Goal: Information Seeking & Learning: Understand process/instructions

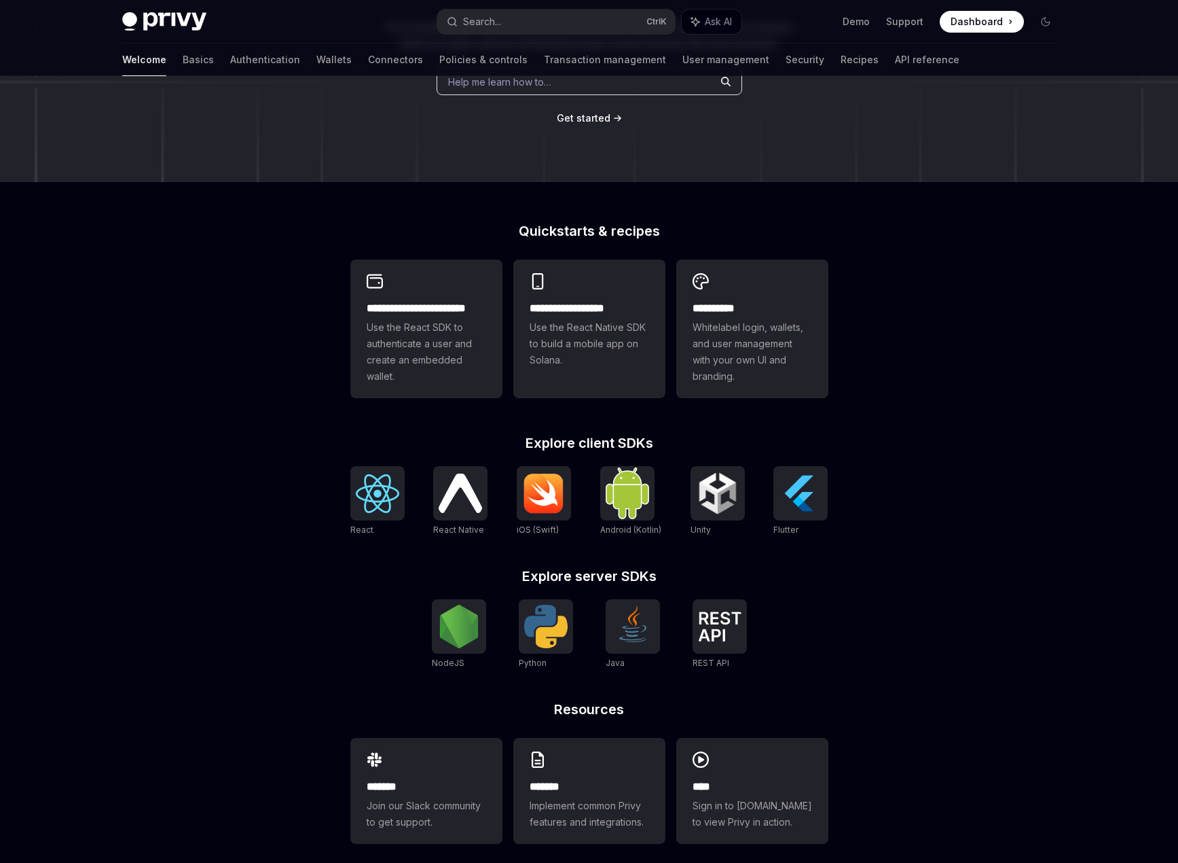
scroll to position [217, 0]
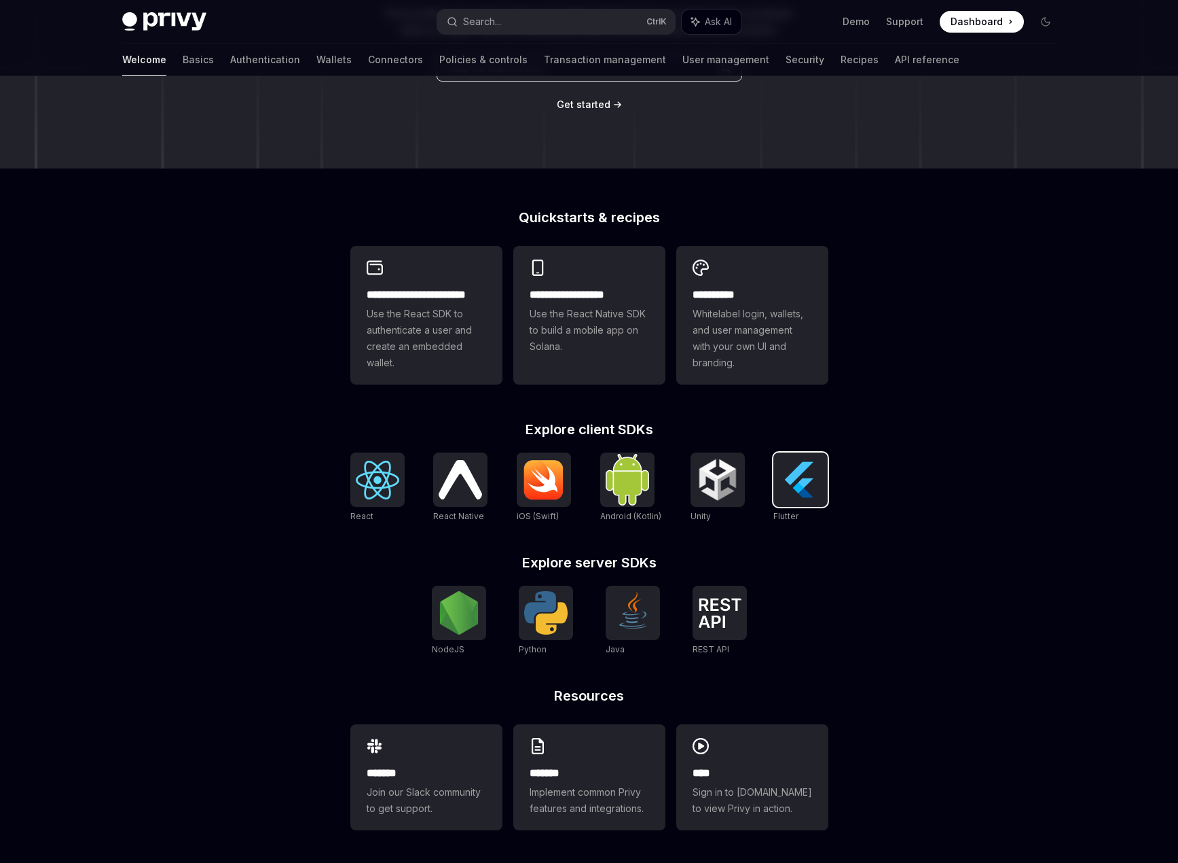
click at [814, 469] on img at bounding box center [800, 479] width 43 height 43
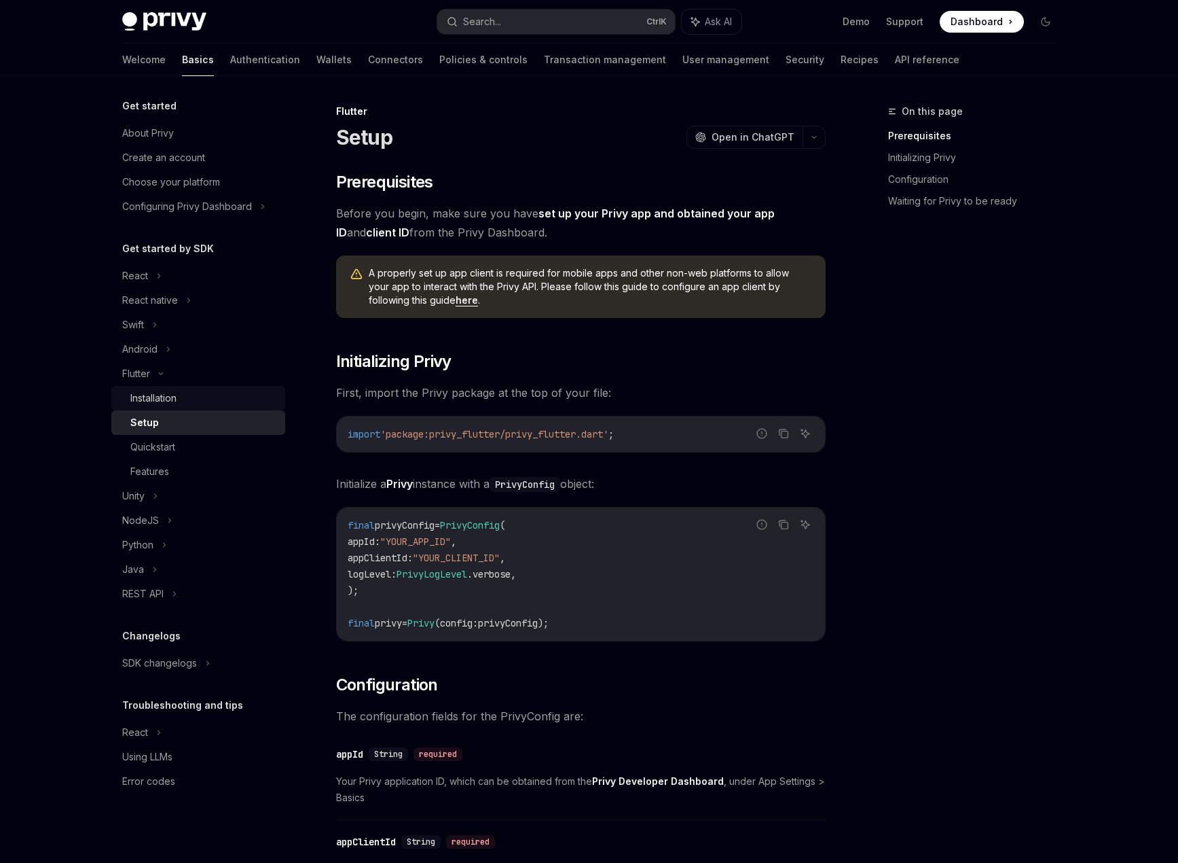
click at [183, 403] on div "Installation" at bounding box center [203, 398] width 147 height 16
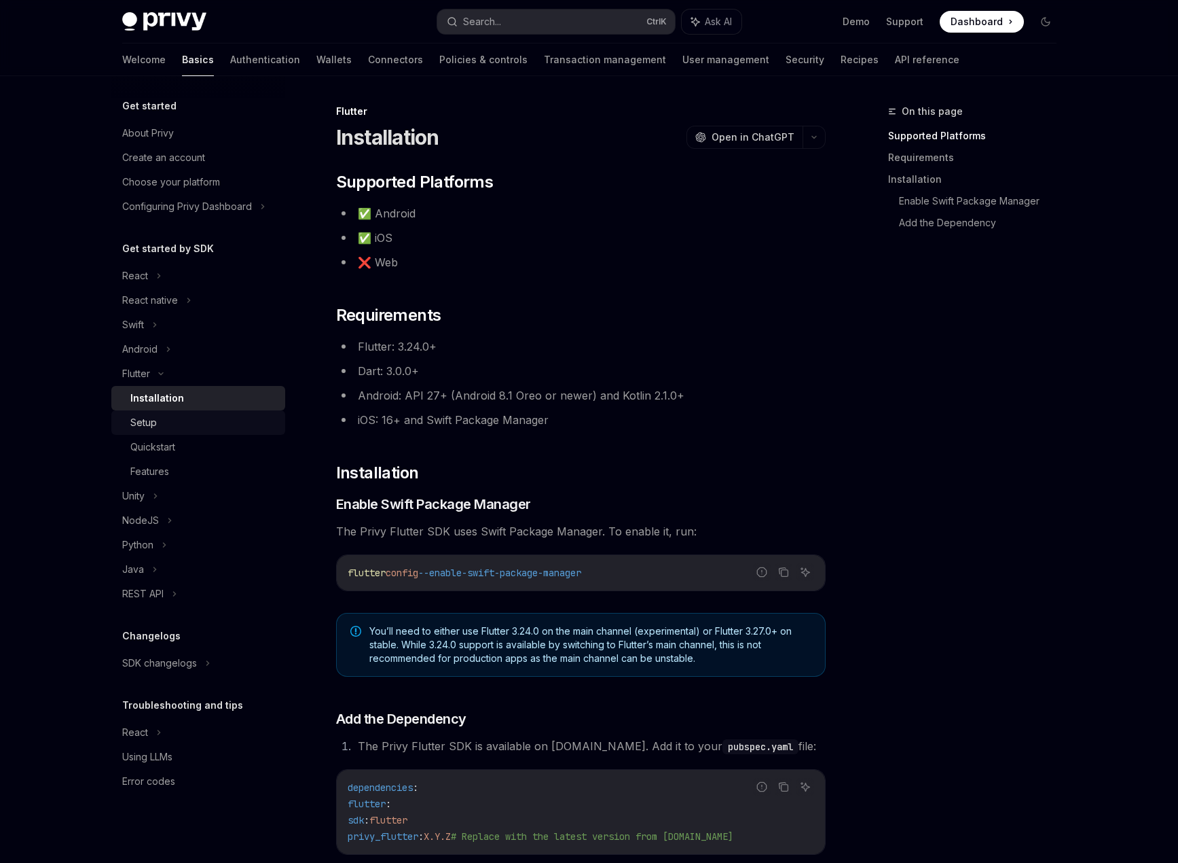
click at [196, 421] on div "Setup" at bounding box center [203, 422] width 147 height 16
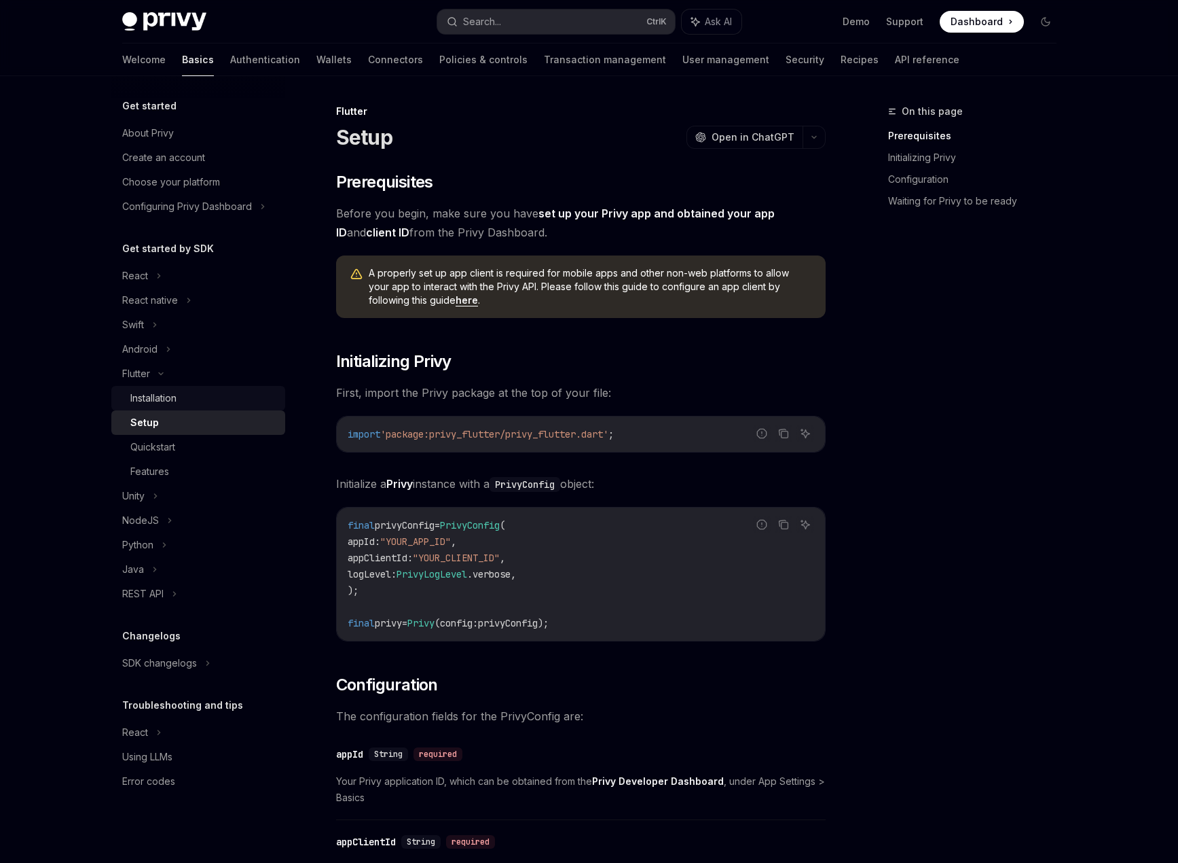
click at [198, 410] on link "Installation" at bounding box center [198, 398] width 174 height 24
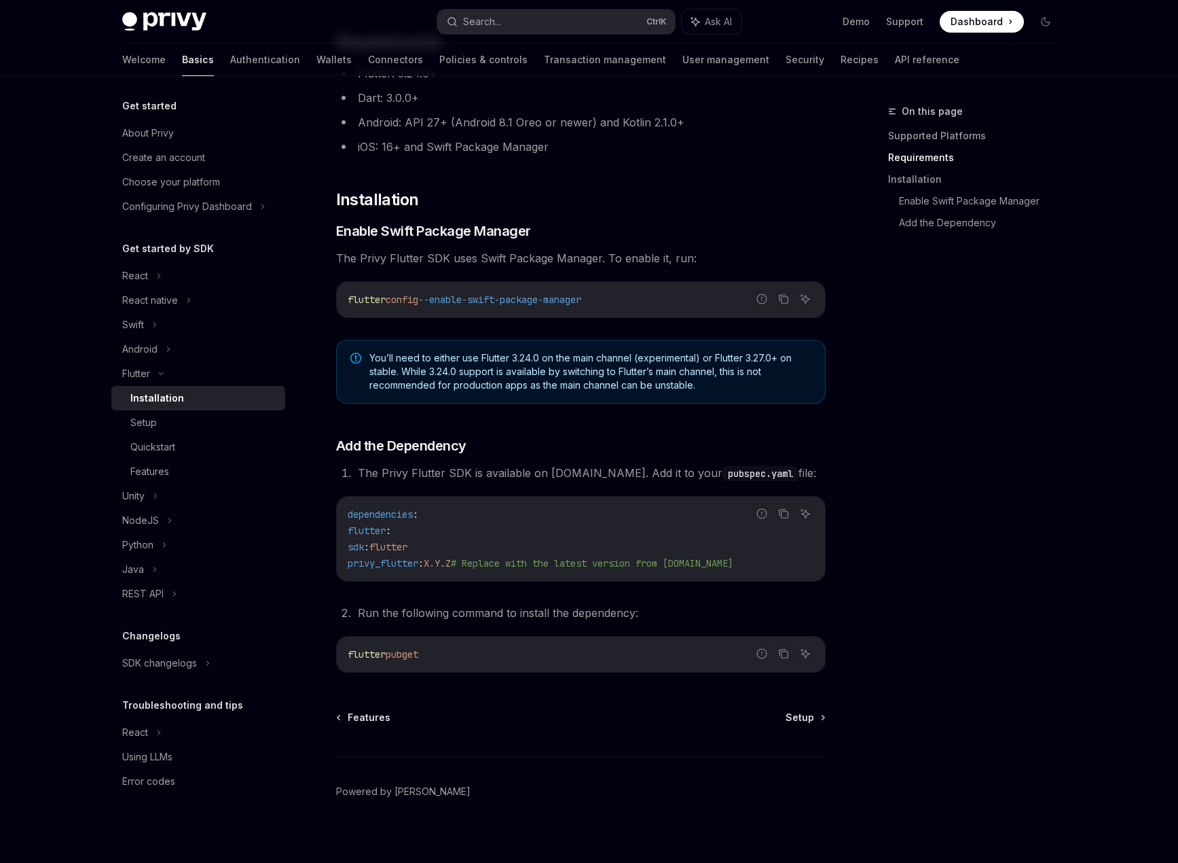
scroll to position [285, 0]
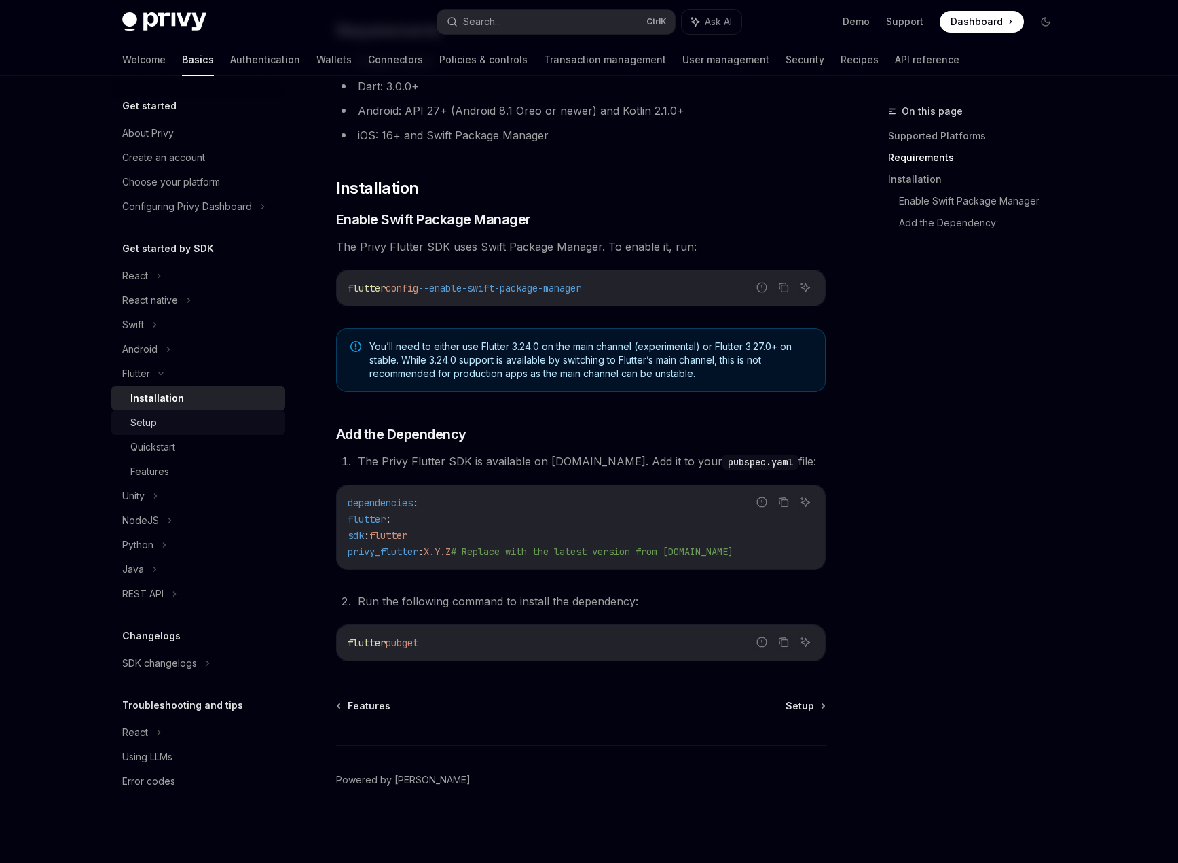
click at [263, 418] on div "Setup" at bounding box center [203, 422] width 147 height 16
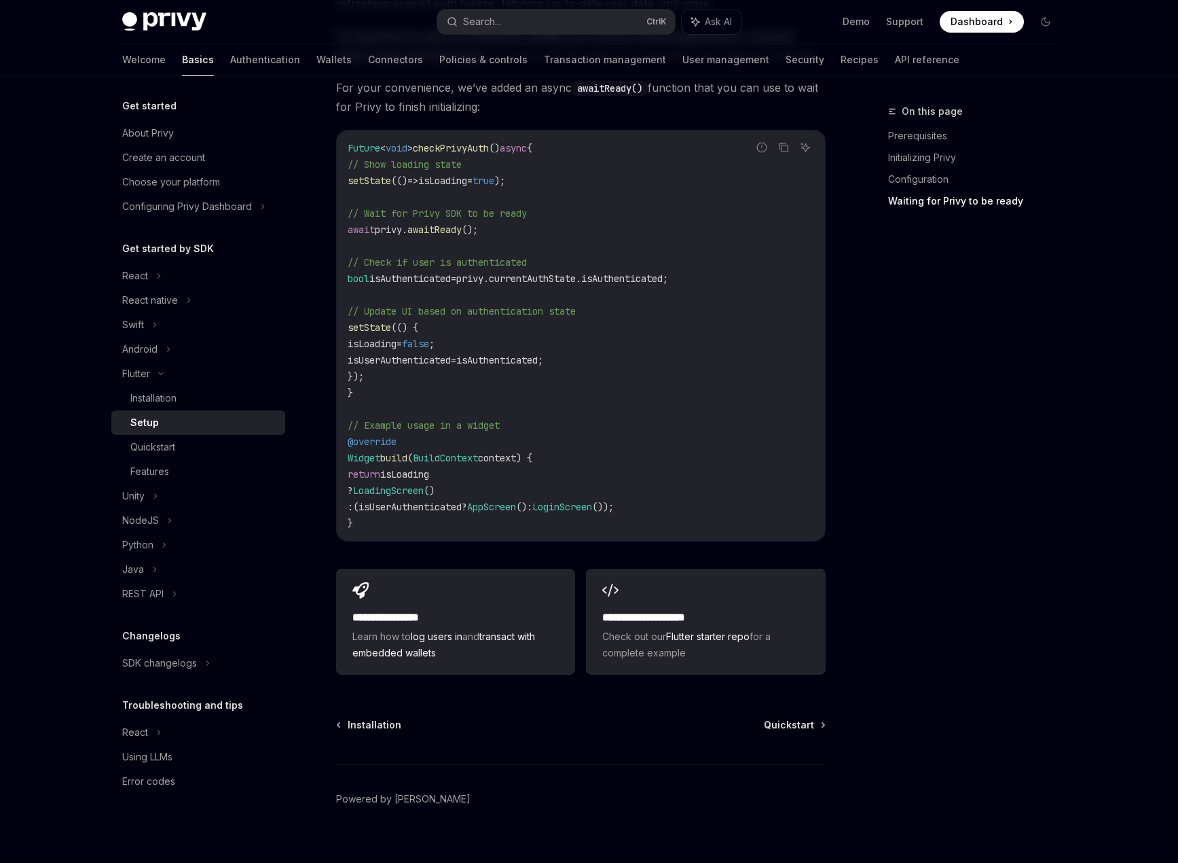
scroll to position [1222, 0]
click at [203, 434] on link "Setup" at bounding box center [198, 422] width 174 height 24
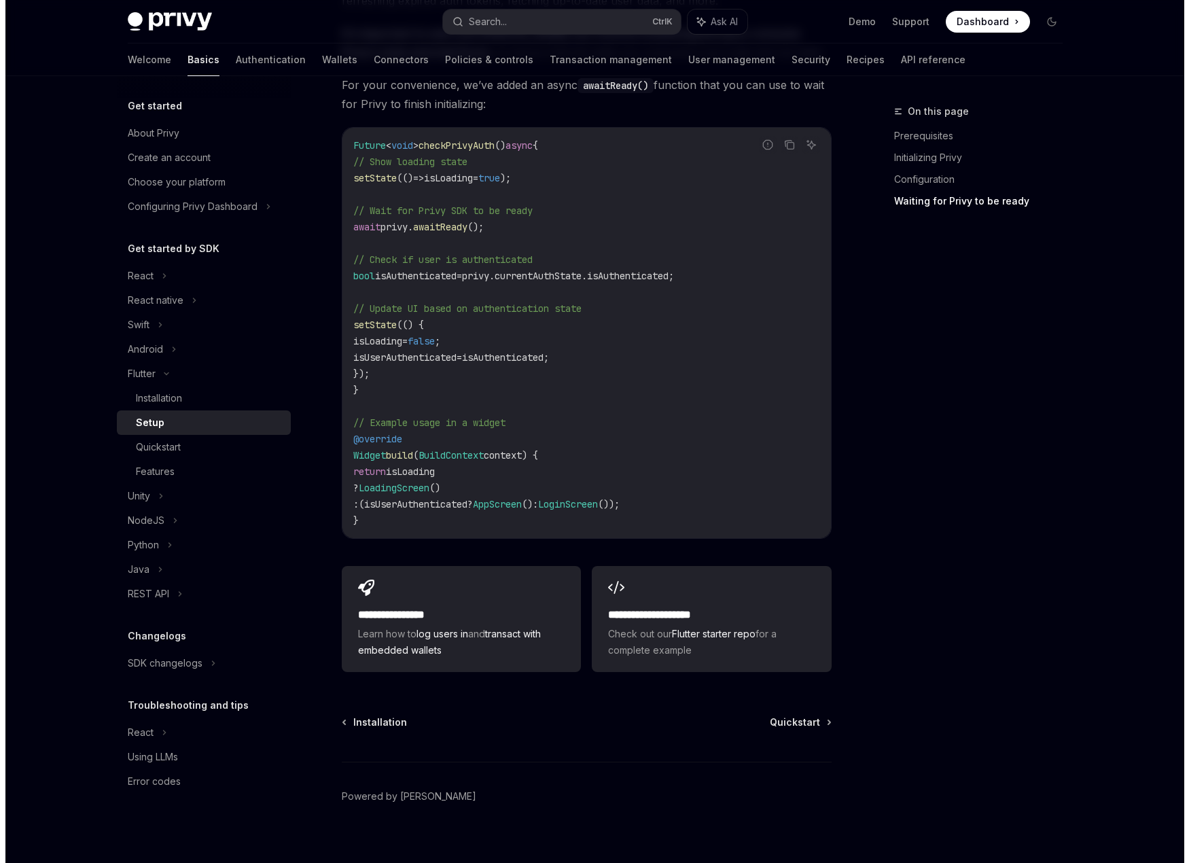
scroll to position [0, 0]
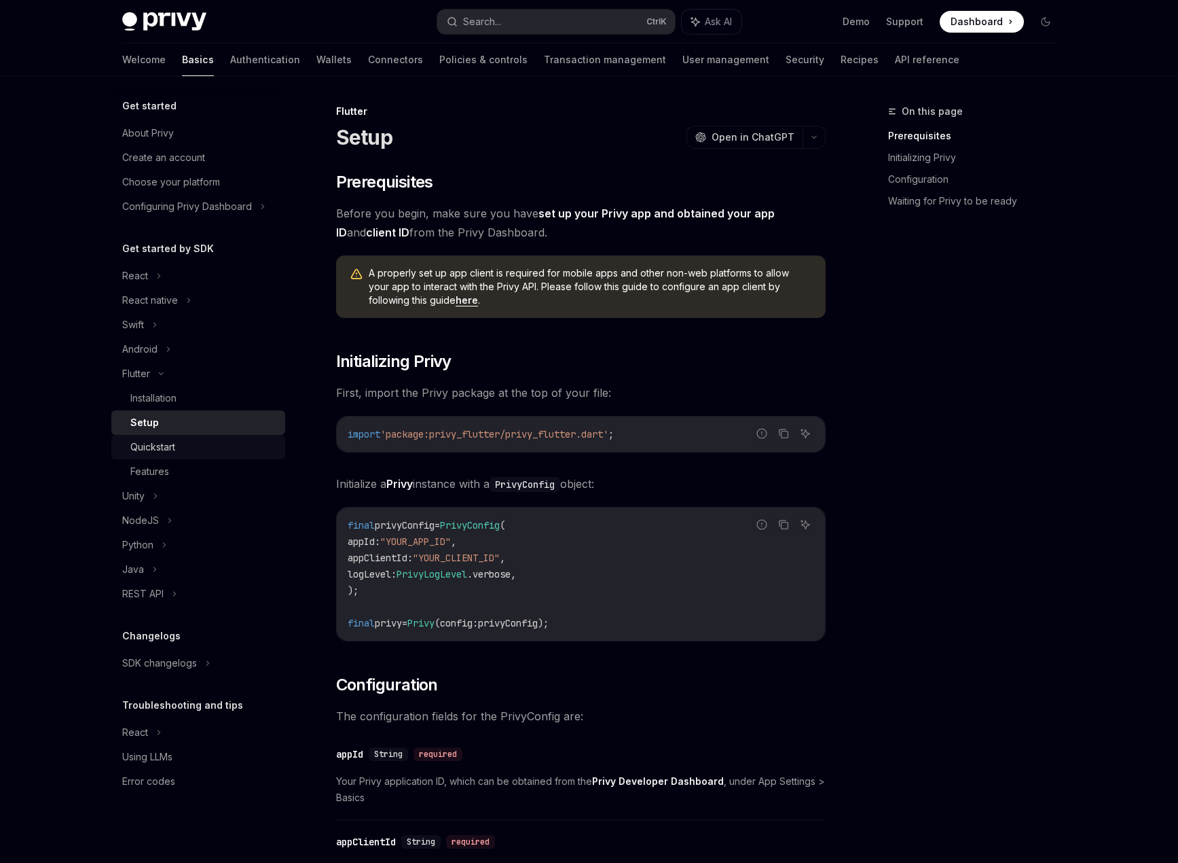
click at [205, 446] on div "Quickstart" at bounding box center [203, 447] width 147 height 16
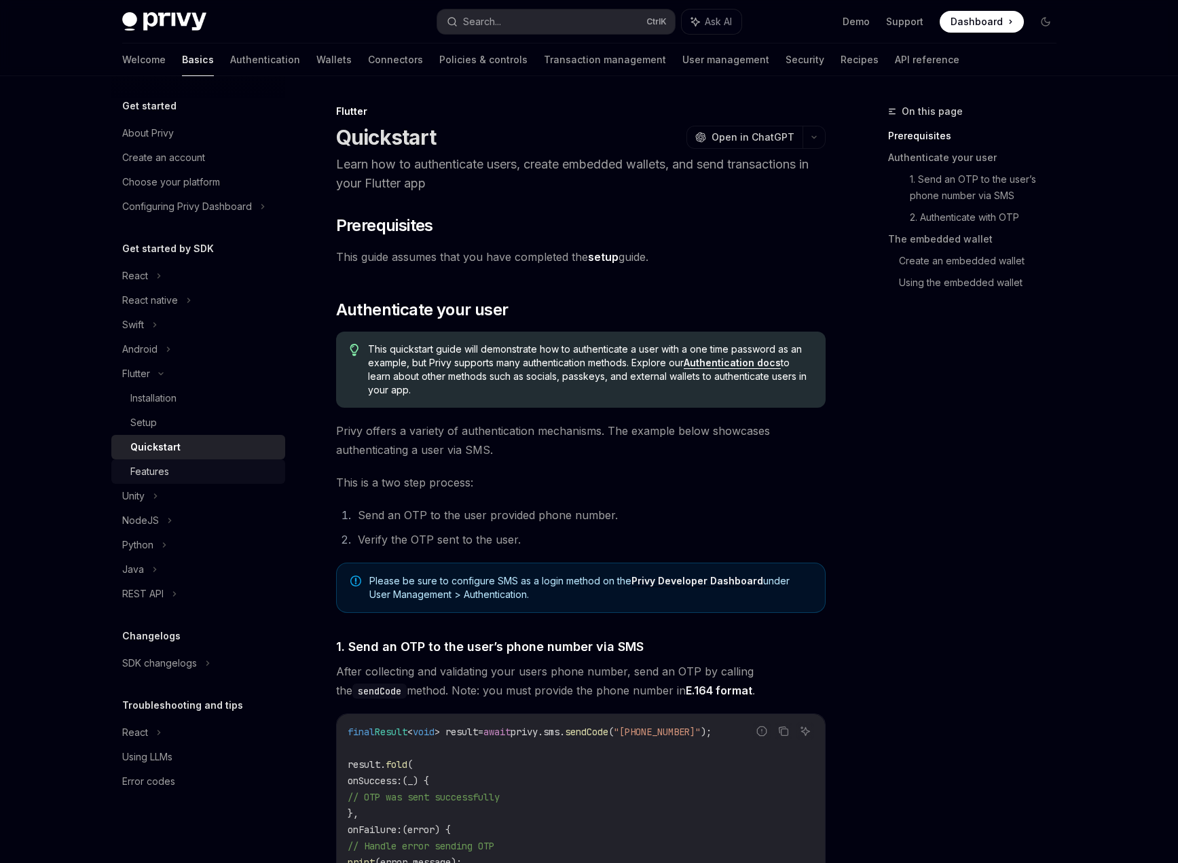
click at [209, 483] on link "Features" at bounding box center [198, 471] width 174 height 24
type textarea "*"
